Goal: Task Accomplishment & Management: Use online tool/utility

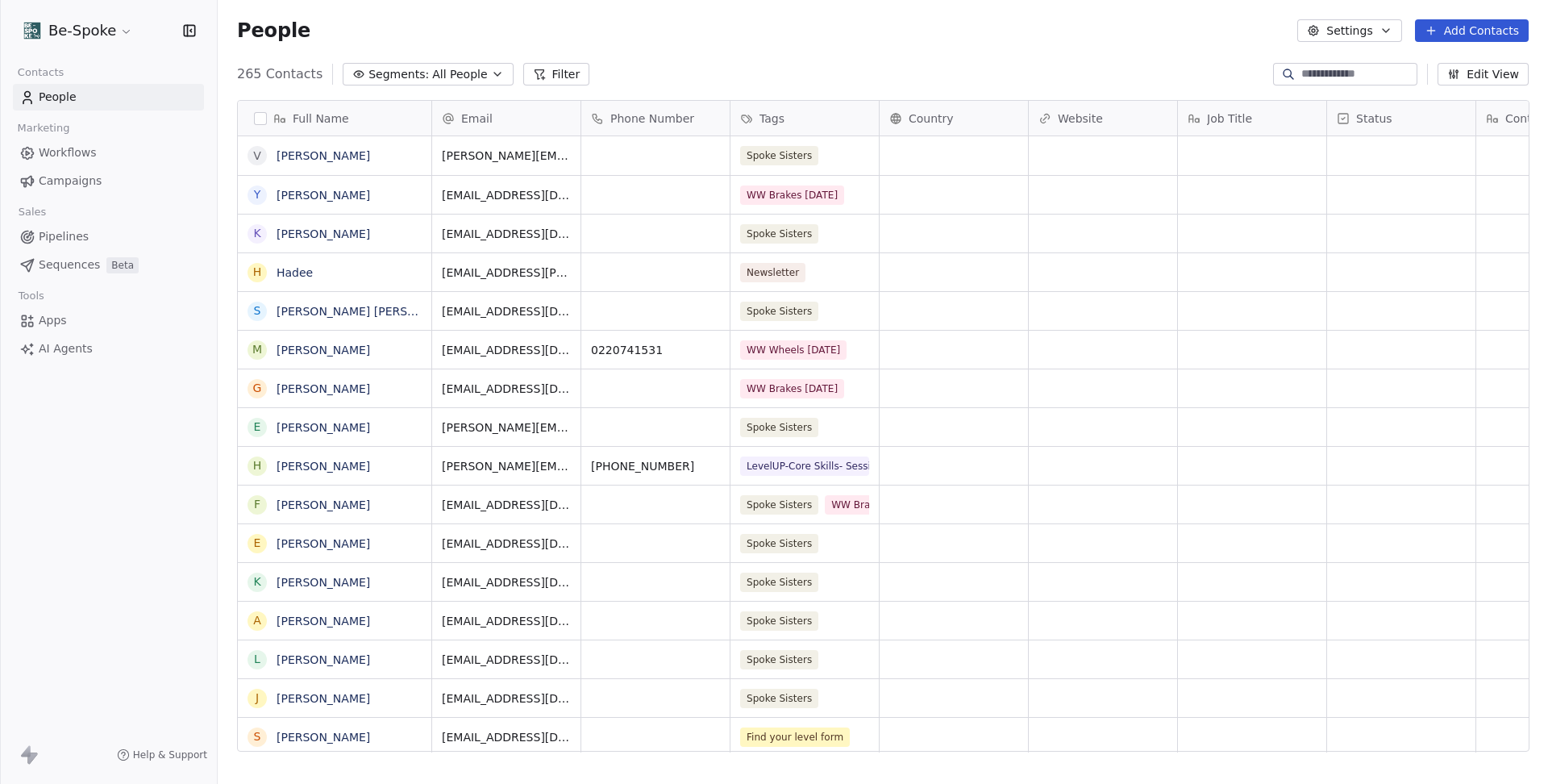
scroll to position [688, 1329]
click at [88, 144] on span "Workflows" at bounding box center [67, 152] width 58 height 17
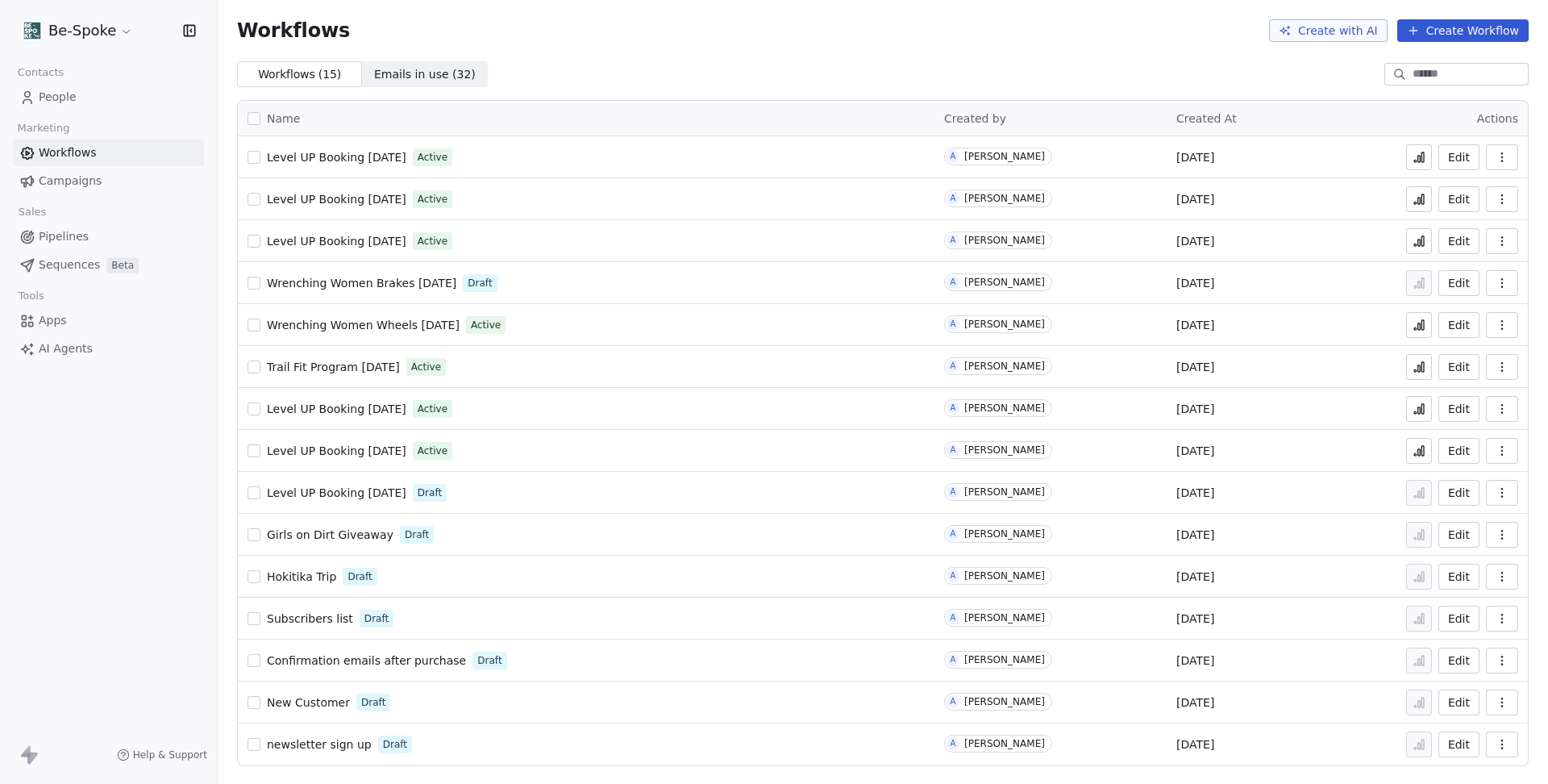
click at [325, 366] on span "Trail Fit Program [DATE]" at bounding box center [333, 367] width 133 height 13
click at [1421, 159] on icon at bounding box center [1419, 157] width 13 height 13
click at [1410, 363] on button at bounding box center [1420, 367] width 25 height 25
click at [358, 368] on span "Trail Fit Program [DATE]" at bounding box center [333, 367] width 133 height 13
